Goal: Complete application form

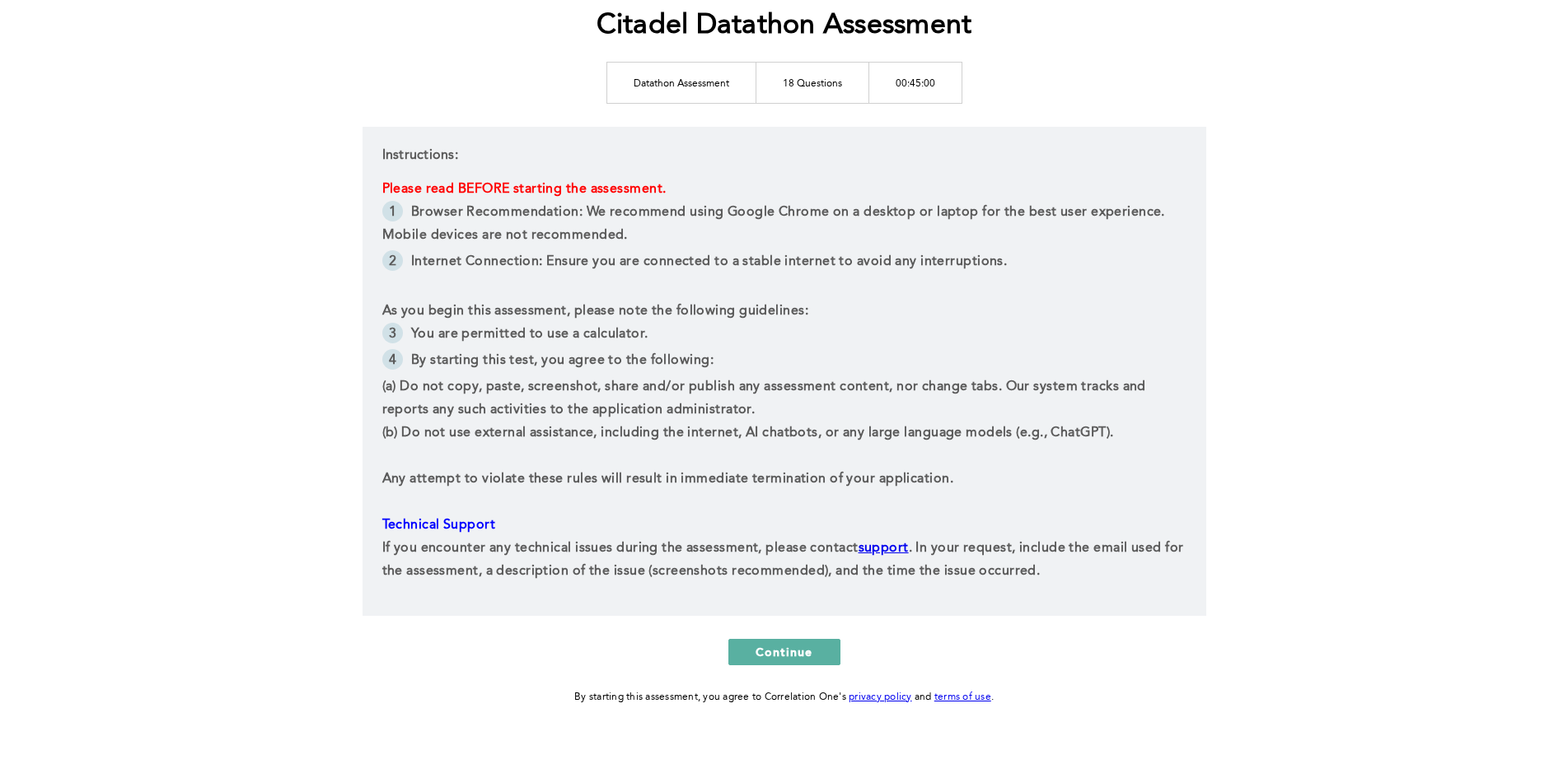
scroll to position [233, 0]
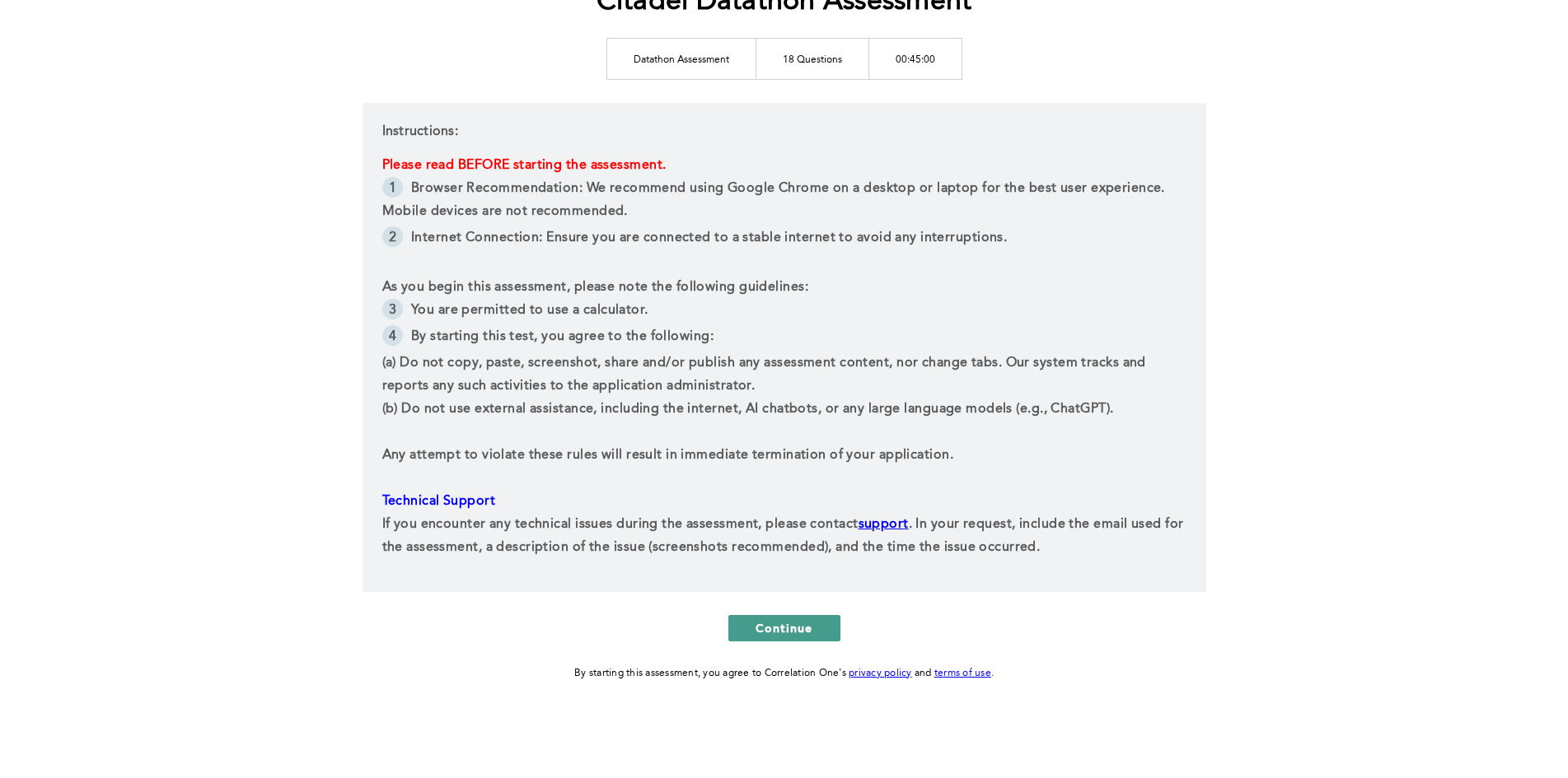
click at [789, 633] on span "Continue" at bounding box center [784, 628] width 58 height 16
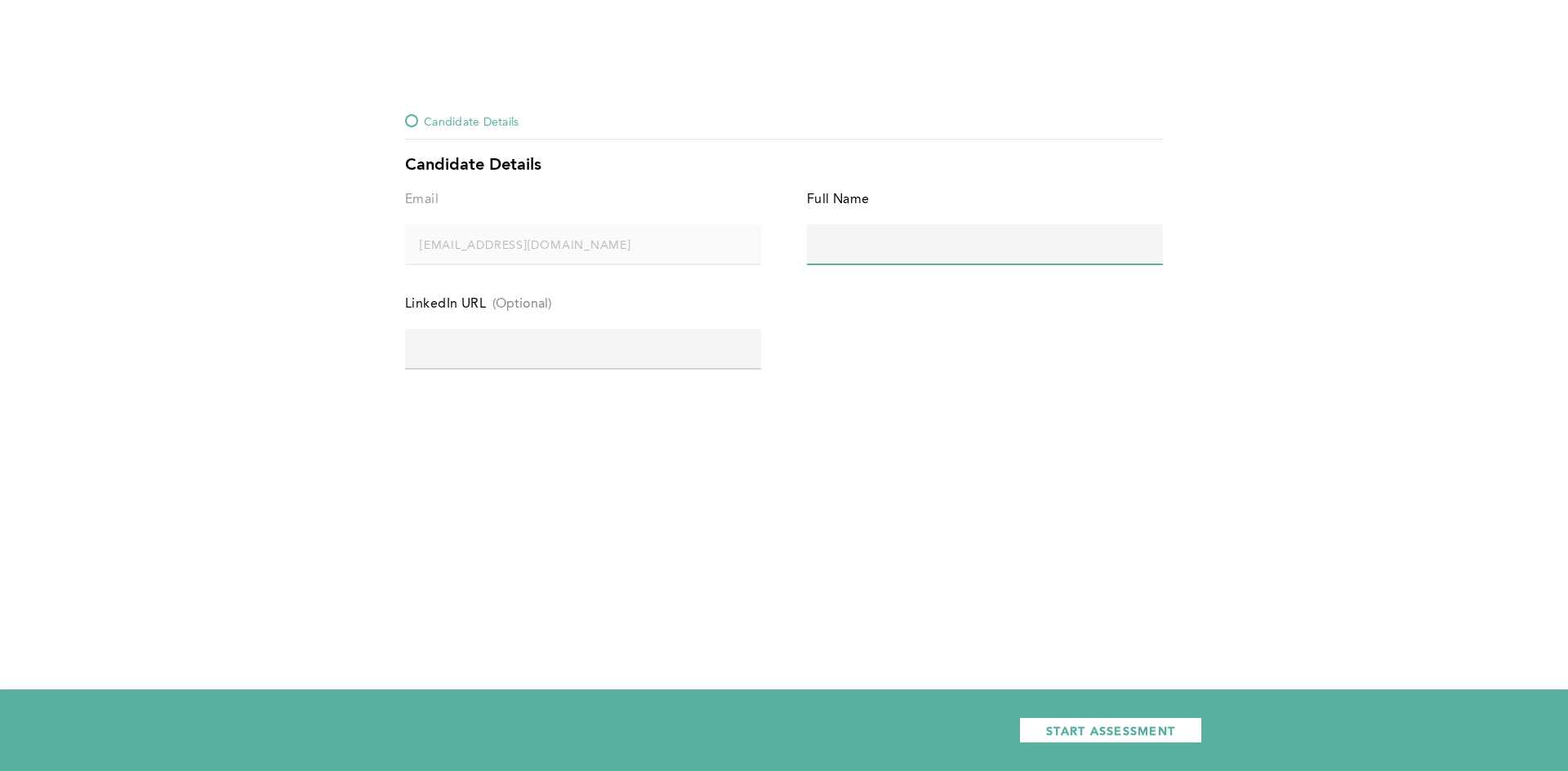
click at [872, 244] on input "text" at bounding box center [985, 244] width 356 height 39
type input "[PERSON_NAME] [PERSON_NAME]"
drag, startPoint x: 526, startPoint y: 368, endPoint x: 535, endPoint y: 358, distance: 13.5
click at [526, 368] on div at bounding box center [583, 369] width 356 height 2
click at [535, 358] on input "text" at bounding box center [583, 349] width 356 height 39
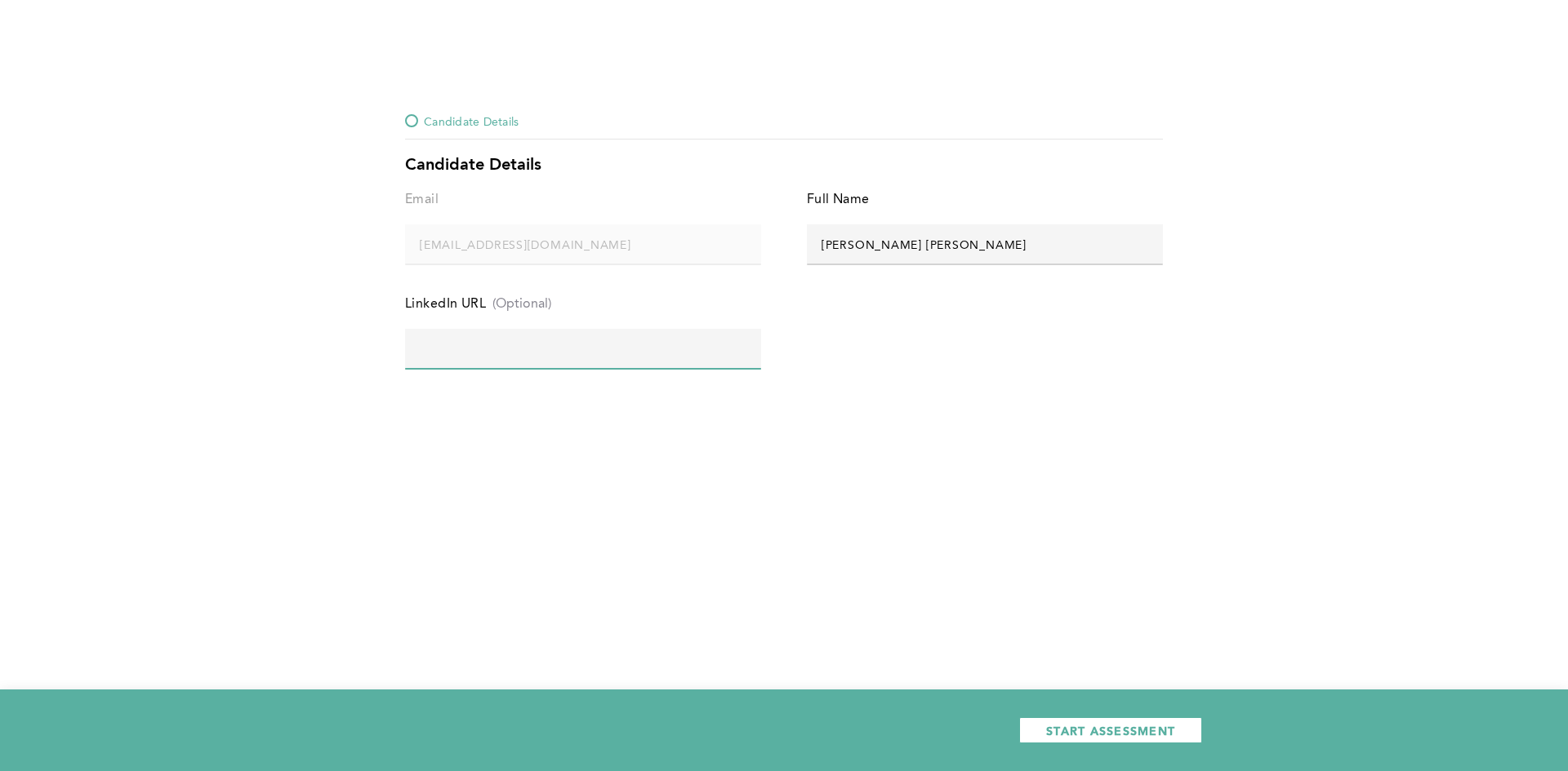
paste input "[URL][DOMAIN_NAME][PERSON_NAME]"
type input "[URL][DOMAIN_NAME][PERSON_NAME]"
click at [1104, 740] on button "START ASSESSMENT" at bounding box center [1111, 731] width 183 height 26
